Goal: Task Accomplishment & Management: Use online tool/utility

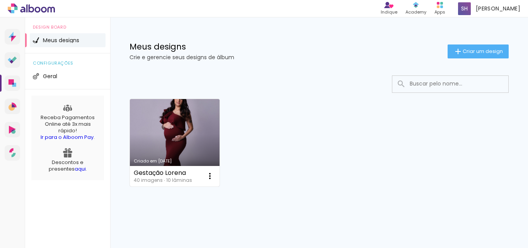
click at [204, 159] on div "Criado em [DATE]" at bounding box center [175, 161] width 82 height 4
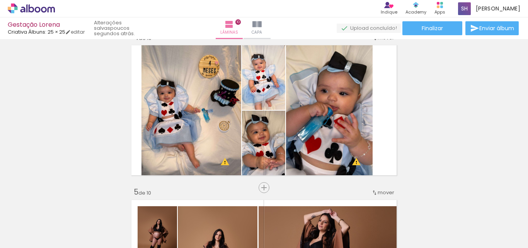
scroll to position [483, 0]
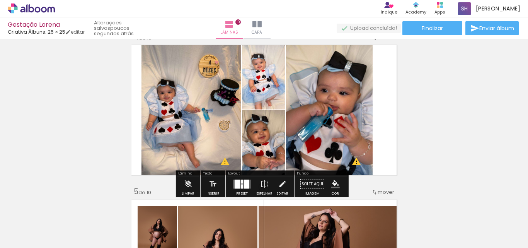
click at [225, 146] on quentale-photo at bounding box center [192, 109] width 100 height 135
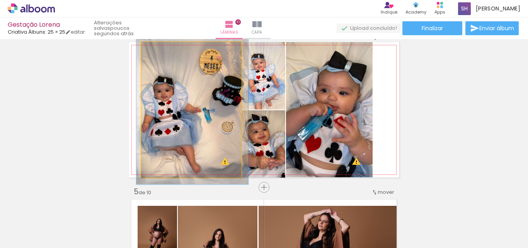
click at [160, 49] on div at bounding box center [162, 50] width 7 height 7
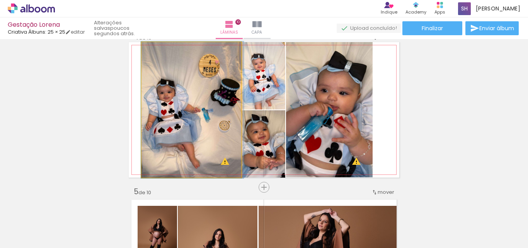
type paper-slider "101"
click at [157, 51] on div at bounding box center [160, 50] width 12 height 12
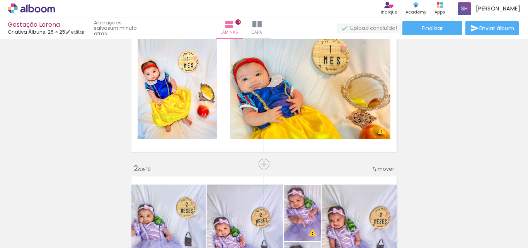
scroll to position [0, 0]
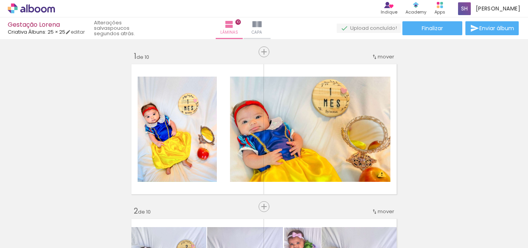
click at [375, 24] on quentale-upload-monitor at bounding box center [369, 29] width 64 height 10
click at [379, 30] on quentale-upload-monitor at bounding box center [369, 29] width 64 height 10
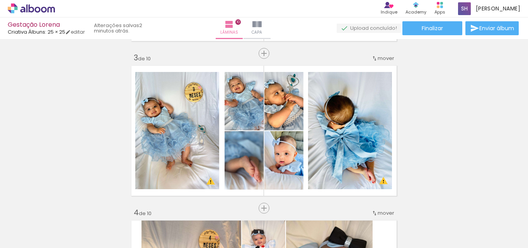
scroll to position [284, 0]
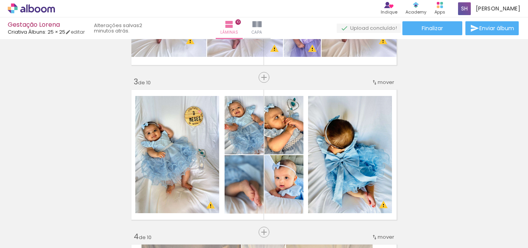
drag, startPoint x: 470, startPoint y: 125, endPoint x: 489, endPoint y: 117, distance: 21.2
